Goal: Task Accomplishment & Management: Use online tool/utility

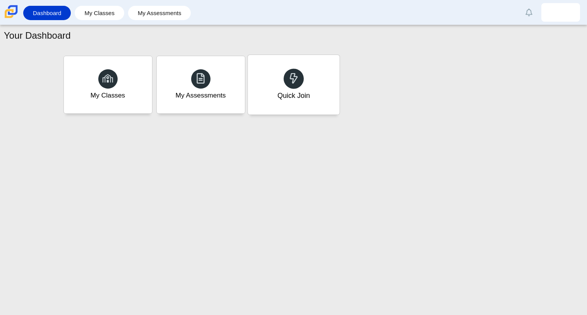
click at [282, 99] on div "Quick Join" at bounding box center [293, 96] width 33 height 10
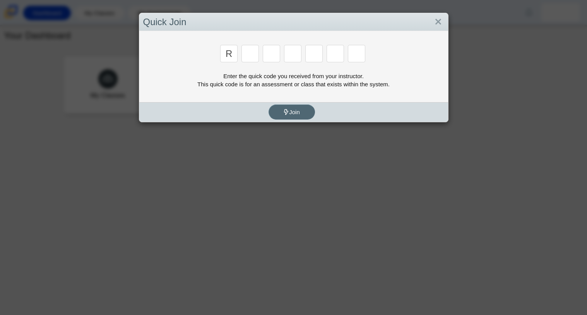
type input "r"
type input "c"
type input "g"
type input "2"
type input "9"
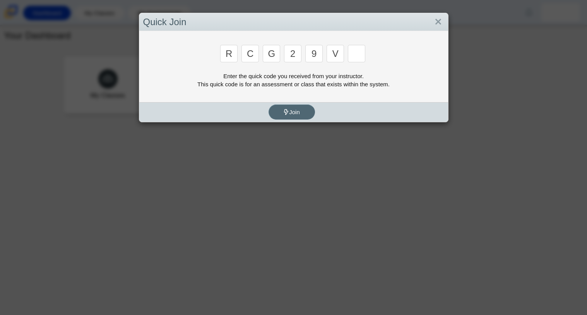
type input "v"
type input "u"
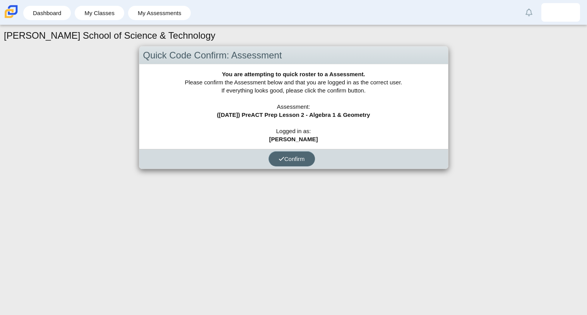
click at [292, 158] on span "Confirm" at bounding box center [292, 159] width 26 height 7
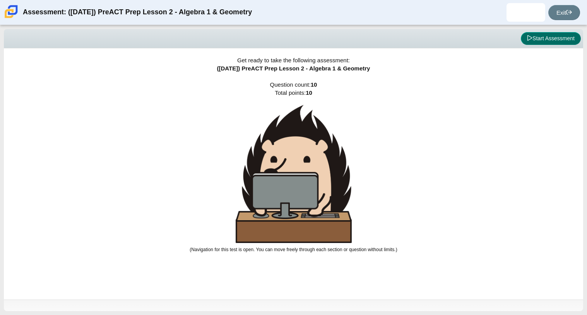
click at [550, 36] on button "Start Assessment" at bounding box center [551, 38] width 60 height 13
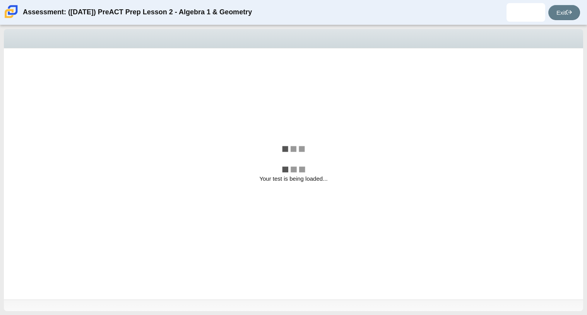
select select "bbf5d072-3e0b-44c4-9a12-6e7c9033f65b"
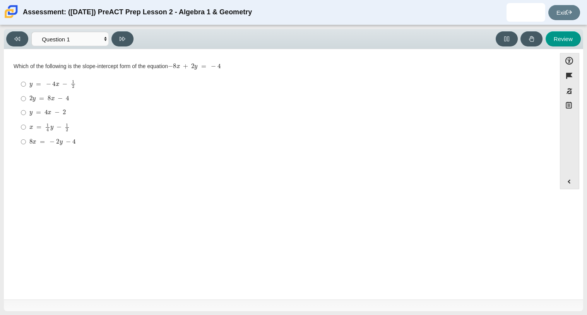
click at [30, 116] on mjx-math "Assessment items" at bounding box center [47, 113] width 36 height 7
click at [26, 116] on input "y = 4 x − 2 y = 4 x − 2" at bounding box center [23, 113] width 5 height 14
radio input "true"
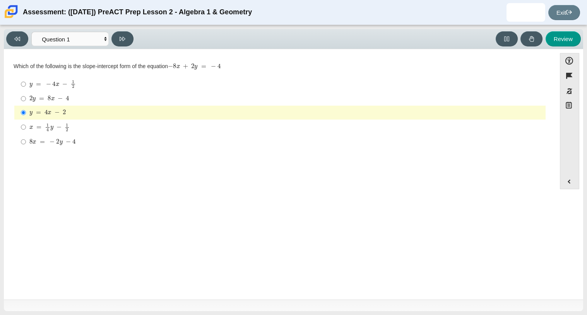
click at [134, 37] on div "Viewing Question 1 of 10 in Pacing Mode Questions Question 1 Question 2 Questio…" at bounding box center [71, 38] width 130 height 15
click at [131, 39] on button at bounding box center [122, 38] width 22 height 15
select select "ed62e223-81bd-4cbf-ab48-ab975844bd1f"
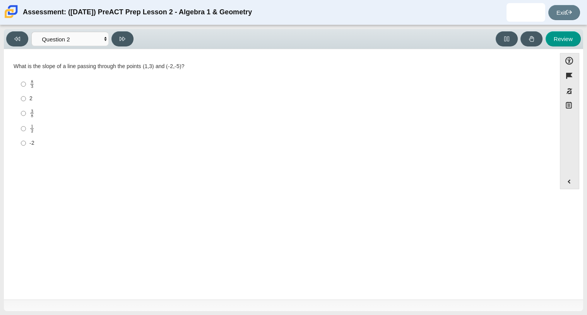
click at [28, 77] on label "8 3 8 thirds" at bounding box center [280, 84] width 530 height 15
click at [26, 77] on input "8 3 8 thirds" at bounding box center [23, 84] width 5 height 15
radio input "true"
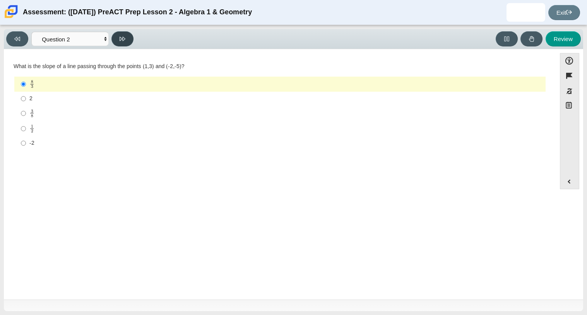
click at [115, 39] on button at bounding box center [122, 38] width 22 height 15
select select "97f4f5fa-a52e-4fed-af51-565bfcdf47cb"
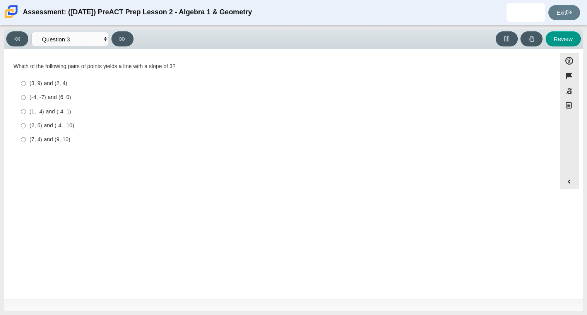
click at [45, 115] on div "(1, -4) and (-4, 1)" at bounding box center [285, 112] width 513 height 8
click at [26, 115] on input "(1, -4) and (-4, 1) (1, -4) and (-4, 1)" at bounding box center [23, 112] width 5 height 14
radio input "true"
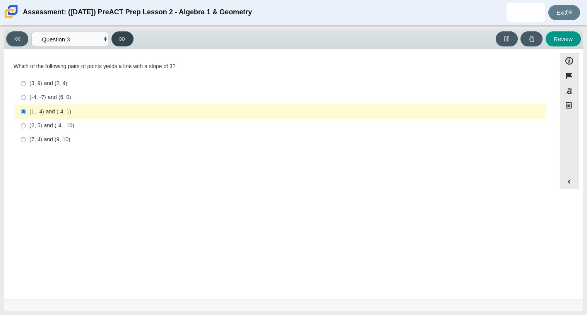
click at [117, 41] on button at bounding box center [122, 38] width 22 height 15
select select "89427bb7-e313-4f00-988f-8b8255897029"
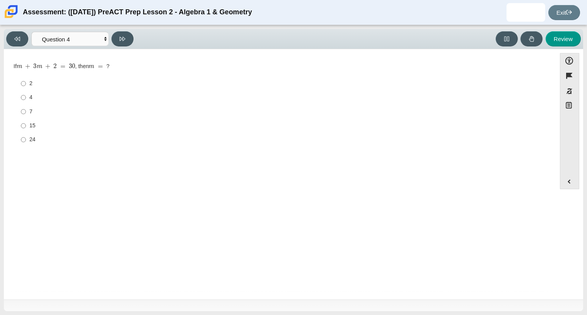
click at [33, 97] on div "4" at bounding box center [285, 98] width 513 height 8
click at [26, 97] on input "4 4" at bounding box center [23, 98] width 5 height 14
radio input "true"
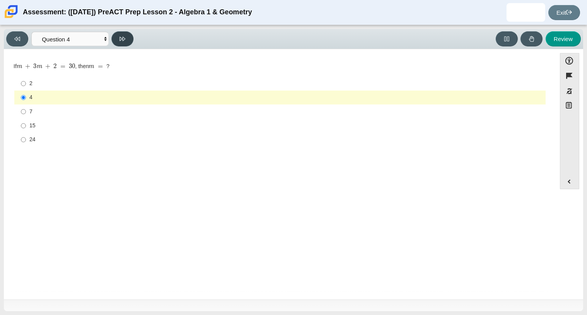
click at [117, 42] on button at bounding box center [122, 38] width 22 height 15
select select "489dcffd-4e6a-49cf-a9d6-ad1d4a911a4e"
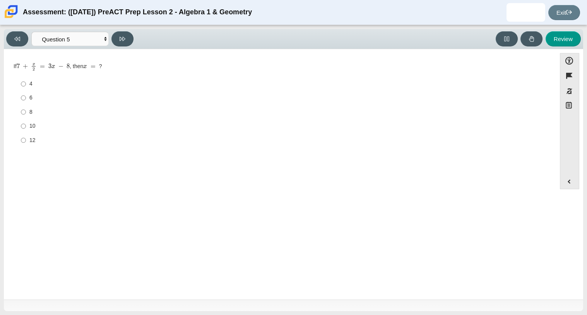
click at [28, 127] on label "10 10" at bounding box center [280, 126] width 530 height 14
click at [26, 127] on input "10 10" at bounding box center [23, 126] width 5 height 14
radio input "true"
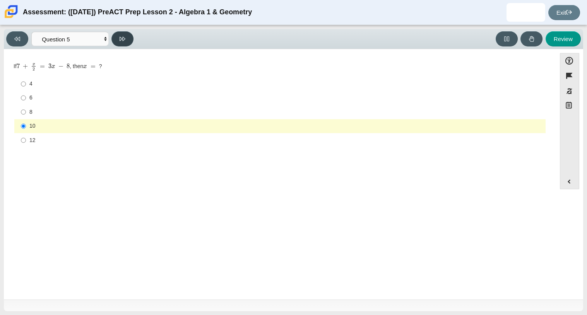
click at [129, 31] on button at bounding box center [122, 38] width 22 height 15
select select "210571de-36a6-4d8e-a361-ceff8ef801dc"
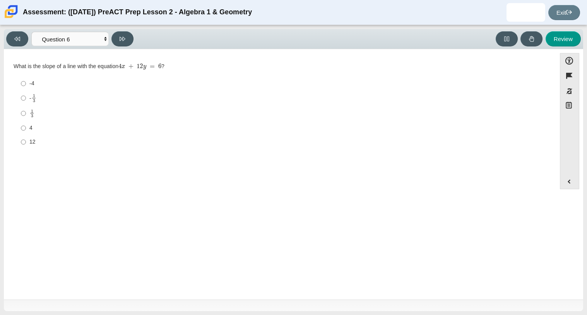
click at [67, 104] on label "- 1 3 -1 third" at bounding box center [280, 98] width 530 height 15
click at [26, 104] on input "- 1 3 -1 third" at bounding box center [23, 98] width 5 height 15
radio input "true"
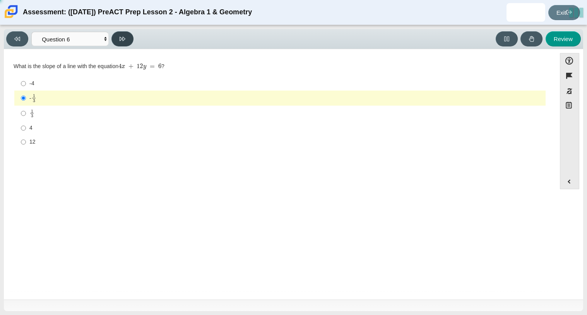
click at [125, 36] on icon at bounding box center [123, 39] width 6 height 6
select select "ec95ace6-bebc-42b8-9428-40567494d4da"
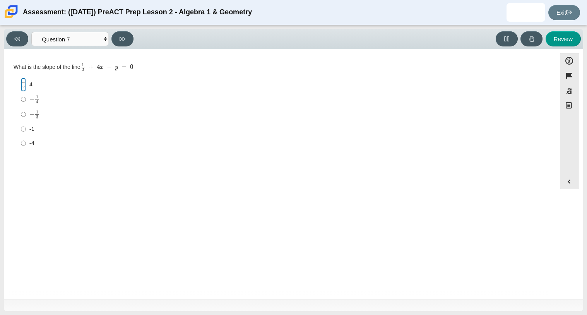
click at [23, 80] on input "4 4" at bounding box center [23, 85] width 5 height 14
radio input "true"
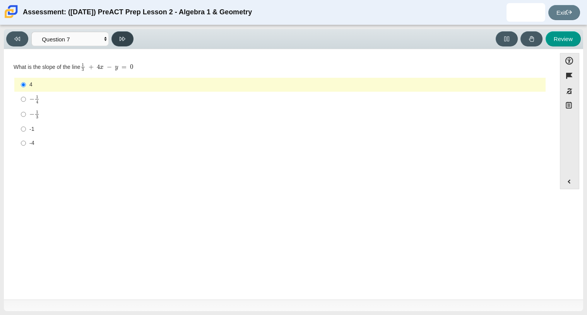
click at [124, 34] on button at bounding box center [122, 38] width 22 height 15
select select "ce81fe10-bf29-4b5e-8bd7-4f47f2fed4d8"
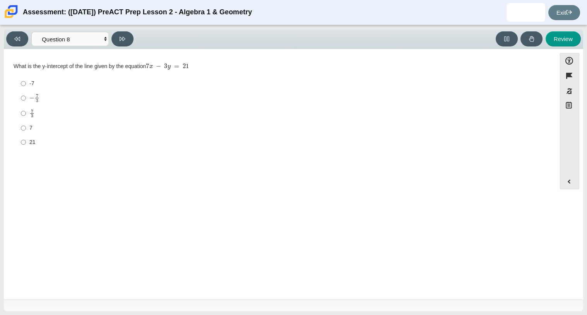
click at [41, 134] on label "7 7" at bounding box center [280, 128] width 530 height 14
click at [26, 134] on input "7 7" at bounding box center [23, 128] width 5 height 14
radio input "true"
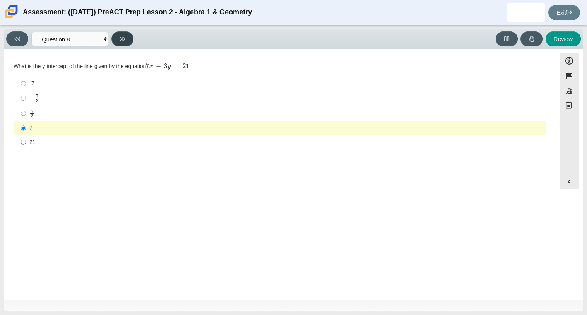
click at [130, 33] on button at bounding box center [122, 38] width 22 height 15
select select "14773eaf-2ca1-47ae-afe7-a624a56f34b3"
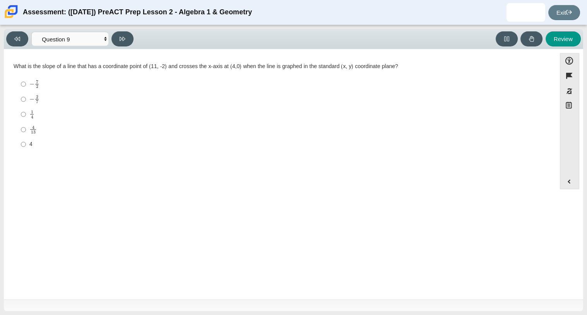
click at [74, 112] on div "1 4" at bounding box center [285, 114] width 513 height 9
click at [26, 112] on input "1 4 1 fourth" at bounding box center [23, 114] width 5 height 15
radio input "true"
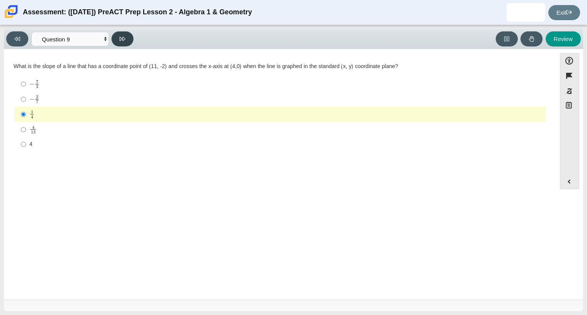
click at [117, 38] on button at bounding box center [122, 38] width 22 height 15
select select "96b71634-eacb-4f7e-8aef-411727d9bcba"
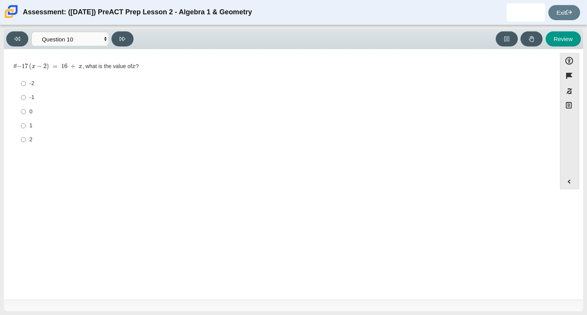
click at [27, 84] on label "-2 -2" at bounding box center [280, 84] width 530 height 14
click at [26, 84] on input "-2 -2" at bounding box center [23, 84] width 5 height 14
radio input "true"
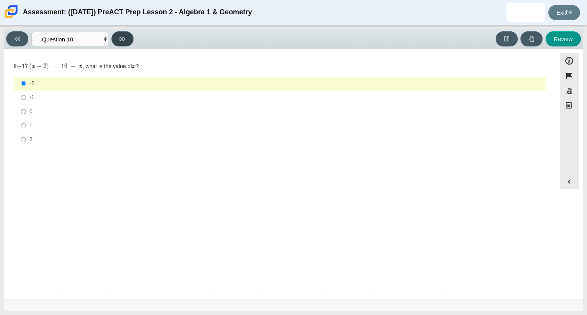
click at [118, 41] on button at bounding box center [122, 38] width 22 height 15
select select "review"
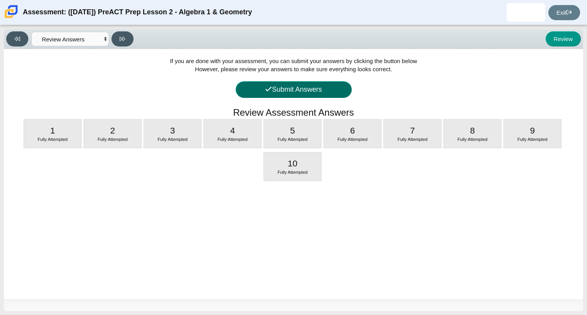
click at [265, 87] on icon at bounding box center [268, 89] width 7 height 7
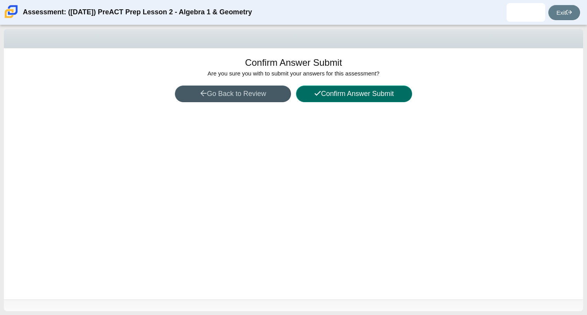
click at [353, 86] on button "Confirm Answer Submit" at bounding box center [354, 94] width 116 height 17
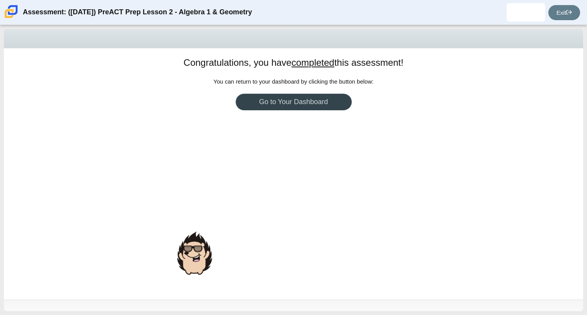
click at [295, 102] on link "Go to Your Dashboard" at bounding box center [294, 102] width 116 height 17
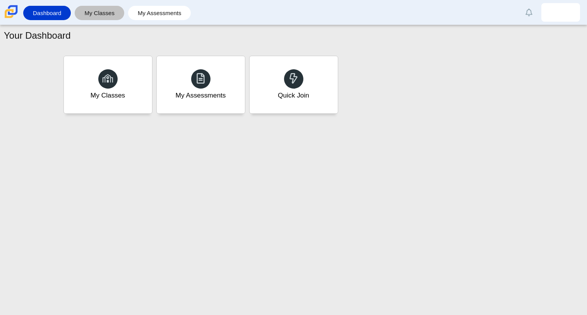
click at [94, 14] on link "My Classes" at bounding box center [100, 13] width 42 height 14
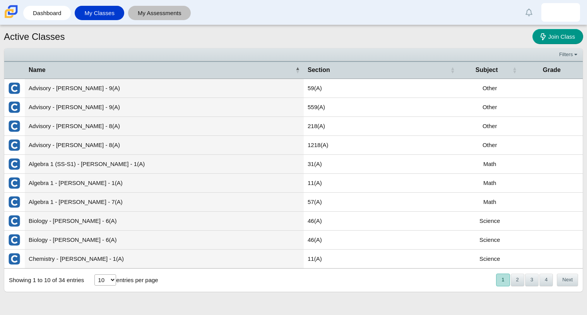
click at [141, 12] on link "My Assessments" at bounding box center [159, 13] width 55 height 14
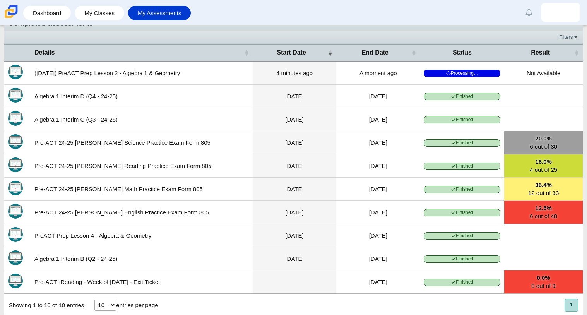
scroll to position [30, 0]
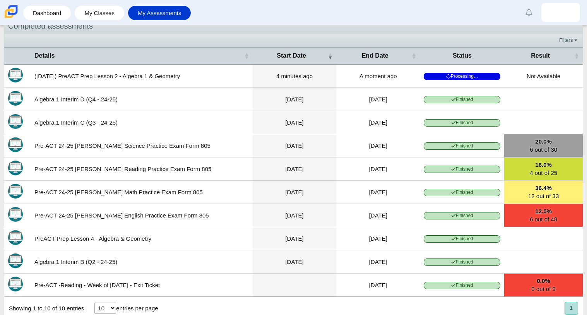
click at [43, 3] on div "Dashboard My Classes My Assessments Alerts Loading… Show all [PERSON_NAME] Pref…" at bounding box center [293, 12] width 587 height 25
click at [44, 7] on link "Dashboard" at bounding box center [47, 13] width 40 height 14
